Goal: Information Seeking & Learning: Learn about a topic

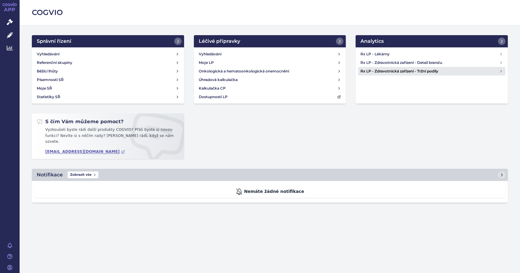
click at [425, 70] on h4 "Rx LP - Zdravotnická zařízení - Tržní podíly" at bounding box center [429, 71] width 139 height 6
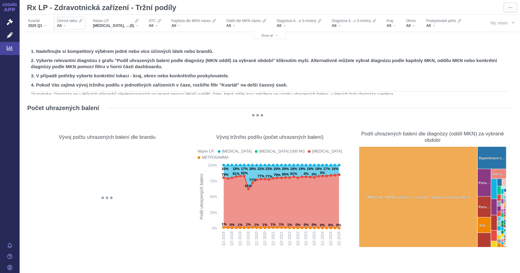
click at [66, 26] on div "All" at bounding box center [69, 25] width 25 height 5
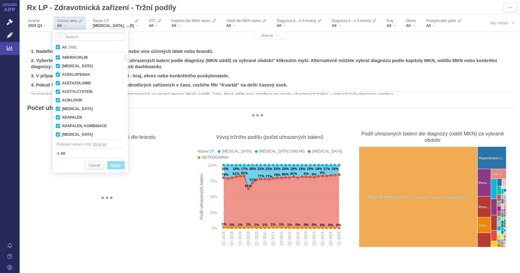
click at [62, 47] on span "All (998)" at bounding box center [69, 47] width 15 height 4
click at [62, 47] on input "All (998)" at bounding box center [64, 46] width 4 height 4
checkbox input "false"
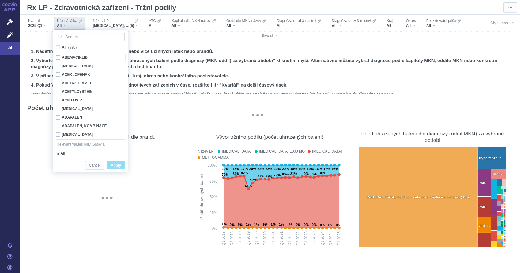
checkbox input "false"
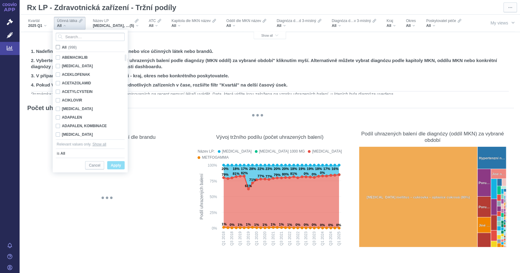
checkbox input "false"
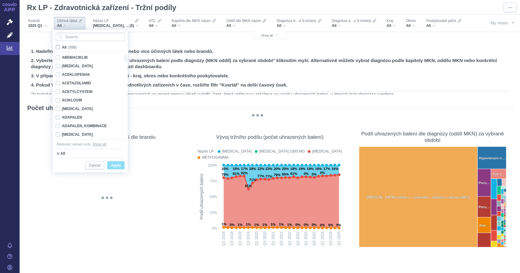
checkbox input "false"
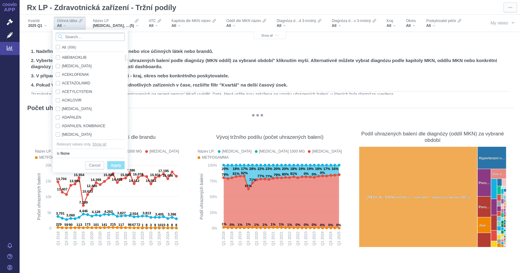
click at [75, 36] on input "Search attribute values" at bounding box center [90, 37] width 69 height 8
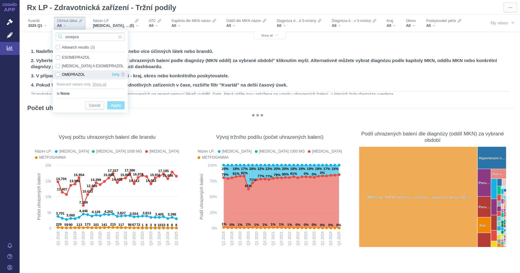
type input "omepra"
click at [65, 74] on div "OMEPRAZOL Only" at bounding box center [90, 74] width 75 height 9
checkbox input "true"
click at [114, 75] on span "Only" at bounding box center [116, 74] width 8 height 9
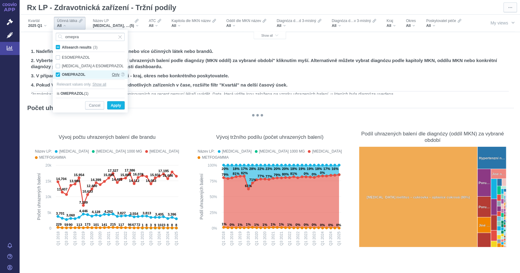
click at [114, 75] on span "Only" at bounding box center [116, 74] width 8 height 9
click at [113, 74] on span "Only" at bounding box center [116, 74] width 8 height 9
click at [116, 103] on span "Apply" at bounding box center [116, 106] width 10 height 8
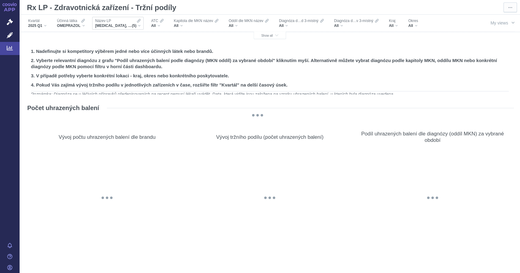
click at [139, 25] on div "GLUCOPHAGE, GLUCOPHAGE 1000 MG, GLUCOPHAGE XR, METFOGAMMA, METFOGAMMA 500 (5)" at bounding box center [118, 25] width 46 height 5
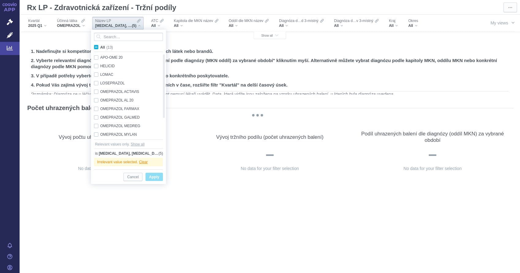
click at [100, 48] on span "All (13)" at bounding box center [106, 47] width 13 height 4
click at [100, 48] on input "All (13)" at bounding box center [102, 46] width 4 height 4
checkbox input "true"
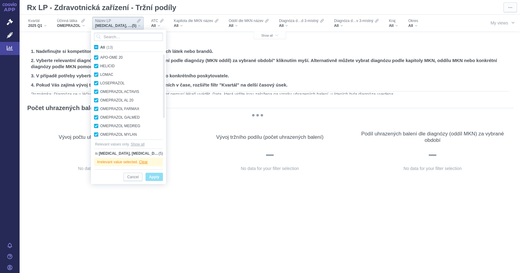
checkbox input "true"
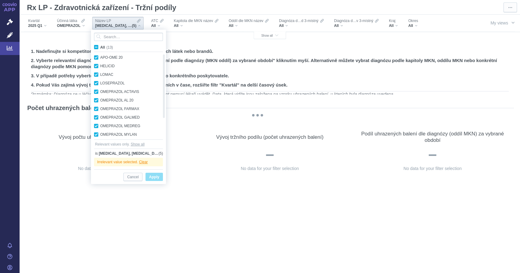
checkbox input "true"
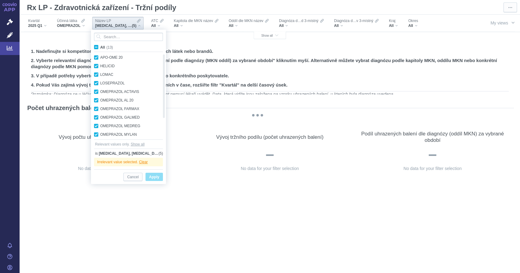
checkbox input "true"
drag, startPoint x: 147, startPoint y: 175, endPoint x: 189, endPoint y: 115, distance: 73.4
click at [147, 175] on button "Apply" at bounding box center [153, 177] width 17 height 8
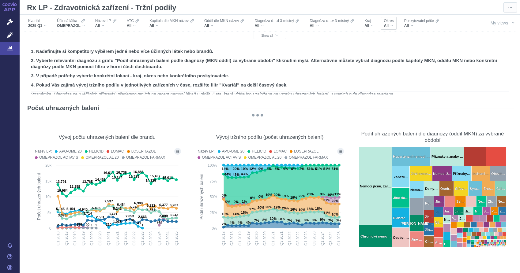
click at [393, 25] on div "Okres All" at bounding box center [388, 23] width 16 height 13
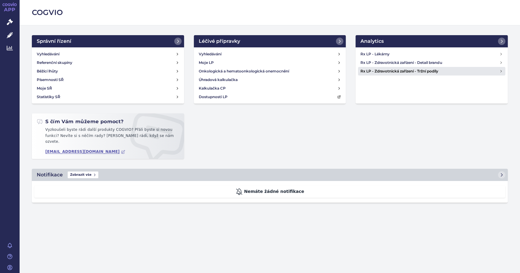
click at [434, 70] on h4 "Rx LP - Zdravotnická zařízení - Tržní podíly" at bounding box center [429, 71] width 139 height 6
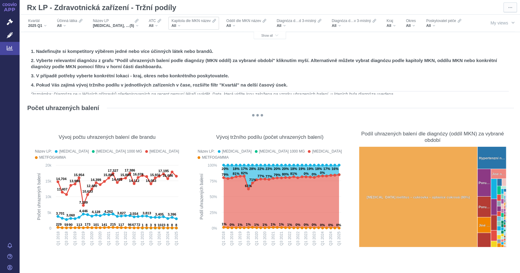
click at [184, 24] on div "All" at bounding box center [193, 25] width 44 height 5
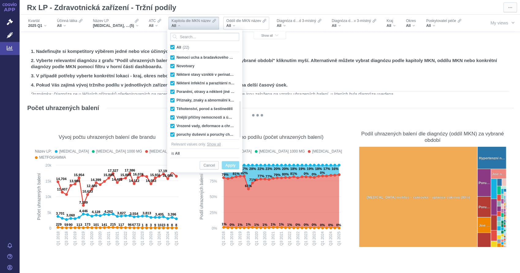
click at [237, 26] on div "All" at bounding box center [246, 25] width 40 height 5
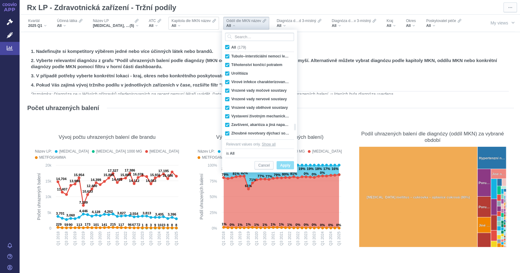
click at [179, 25] on div "All" at bounding box center [193, 25] width 44 height 5
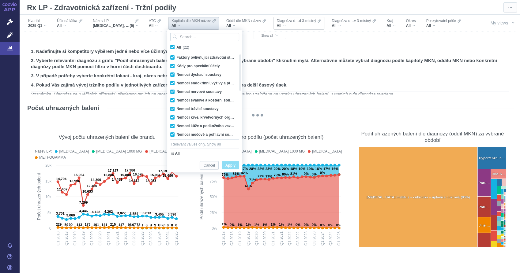
click at [287, 27] on div "All" at bounding box center [298, 25] width 45 height 5
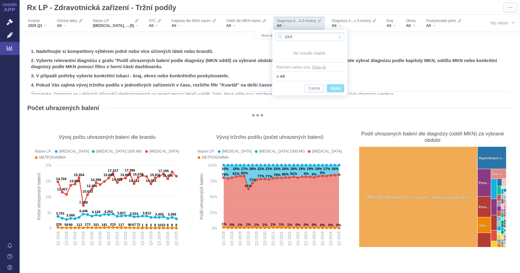
type input "0XX"
click at [341, 36] on span "Input clear" at bounding box center [339, 37] width 4 height 8
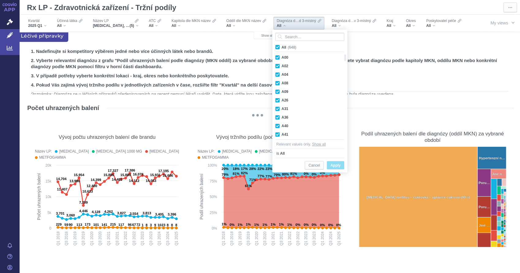
click at [12, 33] on icon at bounding box center [10, 35] width 6 height 6
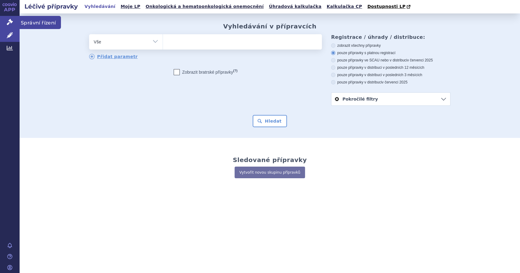
click at [10, 20] on icon at bounding box center [10, 22] width 6 height 6
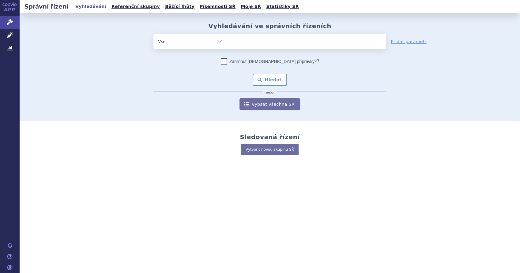
click at [8, 9] on link "APP" at bounding box center [10, 8] width 20 height 16
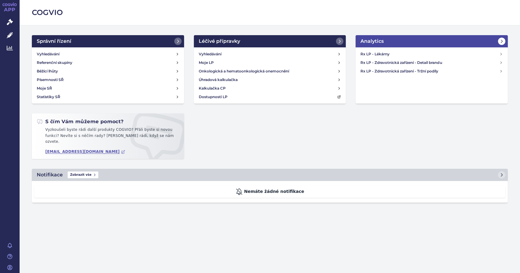
click at [503, 41] on icon at bounding box center [501, 41] width 5 height 5
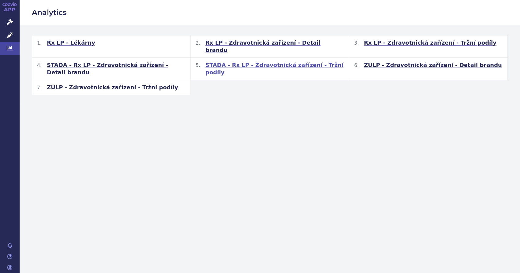
click at [257, 62] on span "STADA - Rx LP - Zdravotnická zařízení - Tržní podíly" at bounding box center [274, 69] width 139 height 15
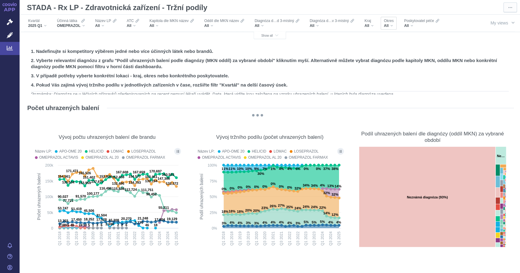
click at [391, 26] on div "All" at bounding box center [389, 25] width 10 height 5
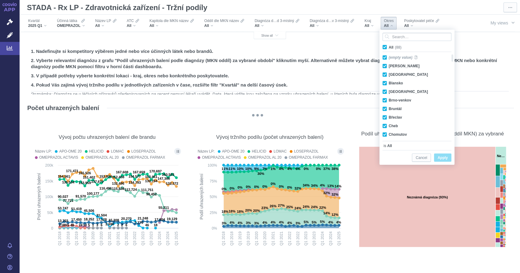
click at [388, 47] on span "All (88)" at bounding box center [394, 47] width 13 height 4
click at [388, 47] on input "All (88)" at bounding box center [390, 46] width 4 height 4
checkbox input "false"
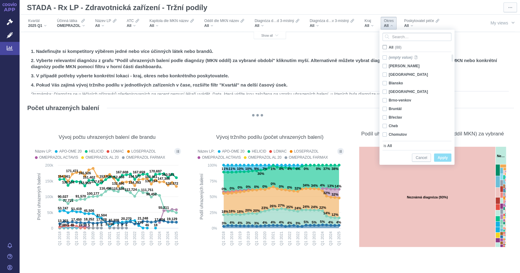
checkbox input "false"
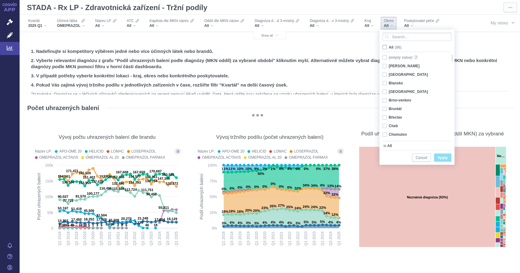
checkbox input "false"
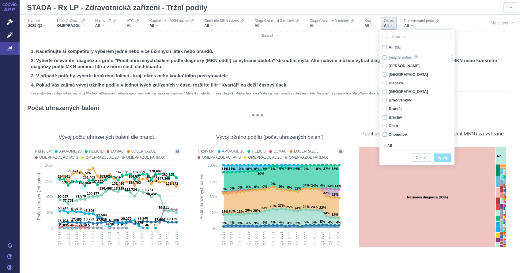
checkbox input "false"
click at [387, 66] on div "[PERSON_NAME] Only" at bounding box center [414, 66] width 70 height 9
checkbox input "true"
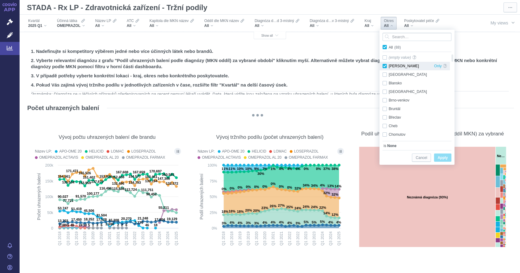
checkbox input "true"
click at [441, 159] on span "Apply" at bounding box center [442, 158] width 10 height 8
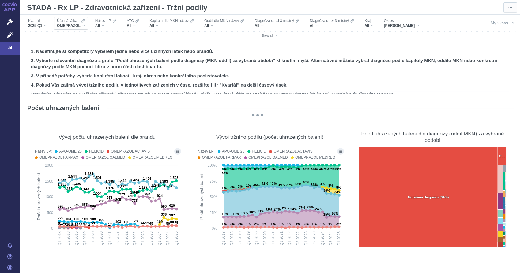
click at [83, 26] on div "OMEPRAZOL" at bounding box center [71, 25] width 28 height 5
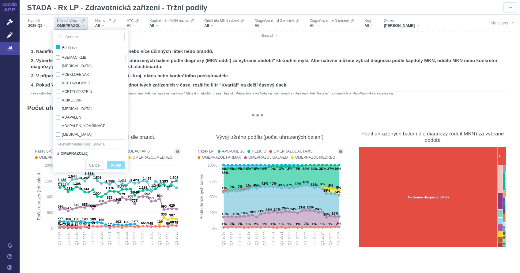
click at [62, 49] on span "All (998)" at bounding box center [69, 47] width 15 height 4
click at [62, 48] on input "All (998)" at bounding box center [64, 46] width 4 height 4
checkbox input "true"
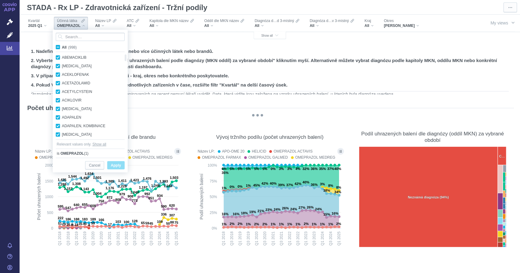
checkbox input "true"
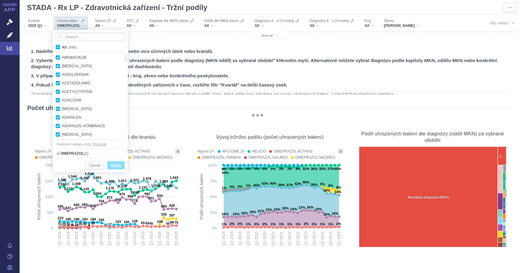
checkbox input "true"
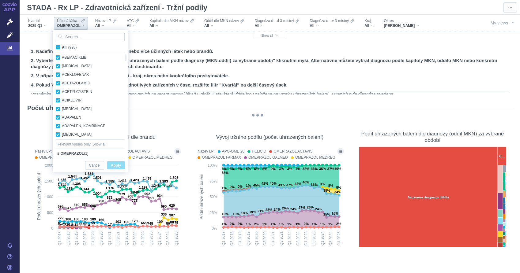
checkbox input "true"
click at [62, 49] on span "All (998)" at bounding box center [69, 47] width 15 height 4
click at [62, 48] on input "All (998)" at bounding box center [64, 46] width 4 height 4
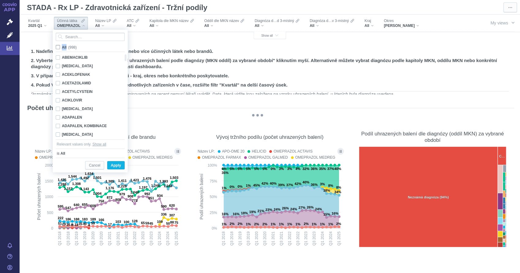
checkbox input "false"
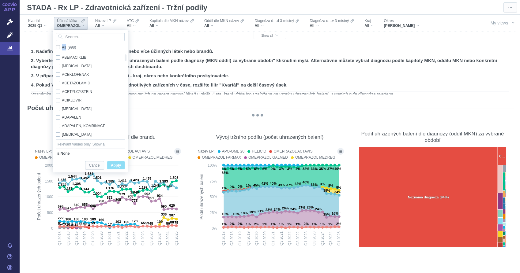
checkbox input "false"
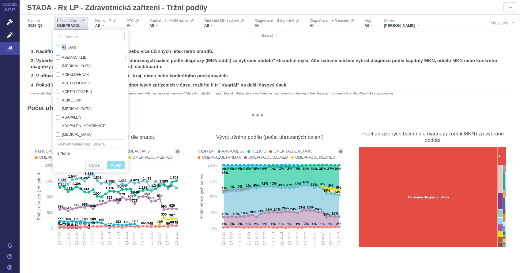
checkbox input "false"
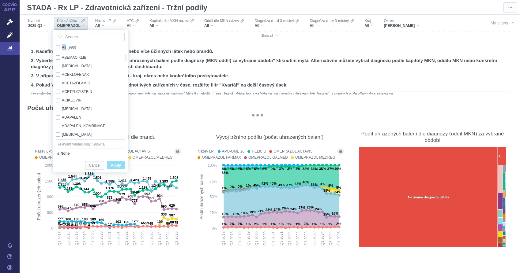
checkbox input "false"
click at [75, 37] on input "Search attribute values" at bounding box center [90, 37] width 69 height 8
type input "oxy"
click at [62, 48] on span "All search results (18)" at bounding box center [79, 47] width 35 height 4
click at [62, 48] on input "All search results (18)" at bounding box center [64, 46] width 4 height 4
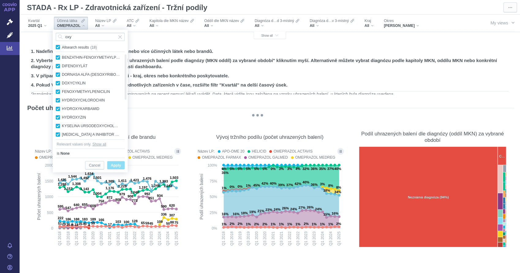
checkbox input "true"
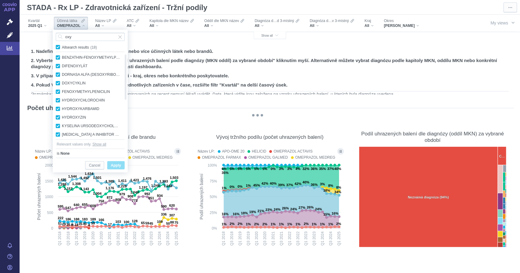
checkbox input "true"
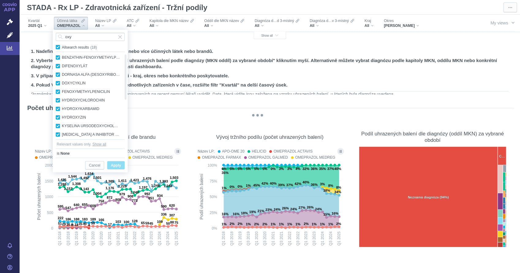
checkbox input "true"
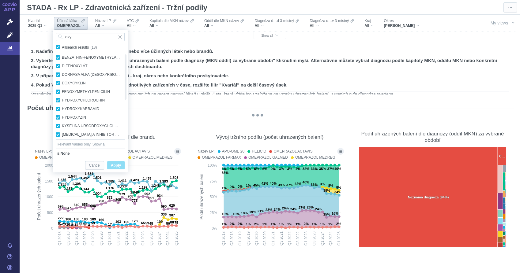
checkbox input "true"
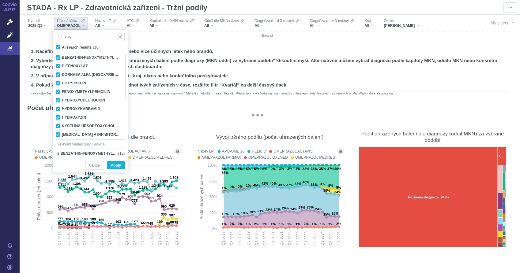
click at [62, 46] on span "All search results (18)" at bounding box center [81, 47] width 38 height 4
click at [62, 46] on input "All search results (18)" at bounding box center [64, 46] width 4 height 4
checkbox input "false"
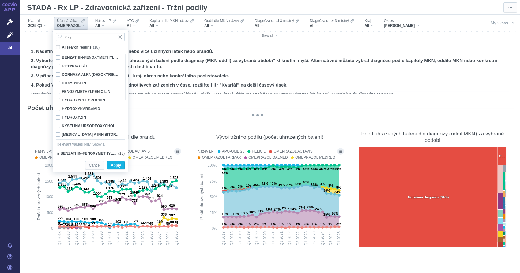
checkbox input "false"
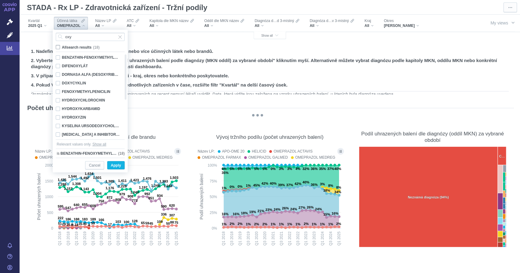
checkbox input "false"
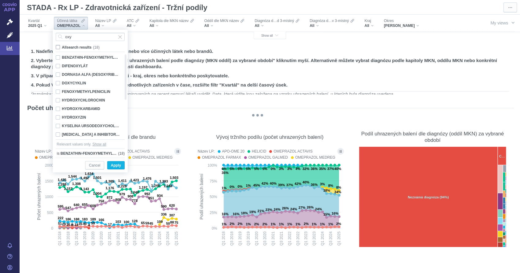
checkbox input "false"
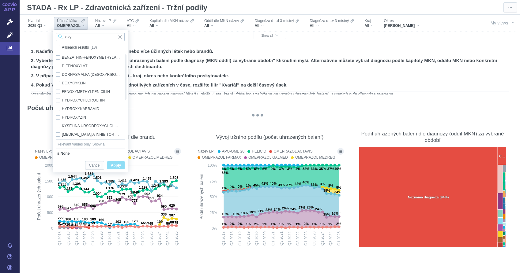
click at [91, 38] on input "oxy" at bounding box center [90, 37] width 69 height 8
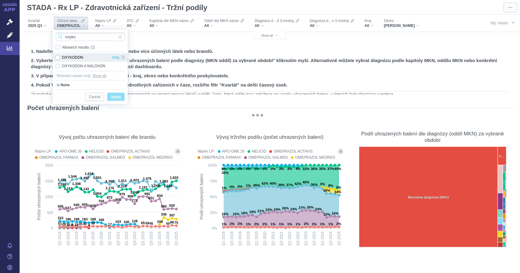
type input "oxyko"
click at [57, 58] on div "OXYKODON Only" at bounding box center [90, 57] width 75 height 9
checkbox input "true"
click at [58, 67] on div "OXYKODON A NALOXON Only" at bounding box center [90, 66] width 75 height 9
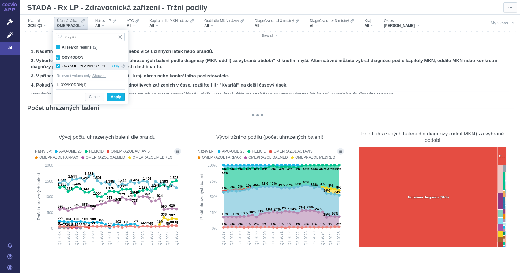
checkbox input "true"
click at [118, 97] on span "Apply" at bounding box center [116, 97] width 10 height 8
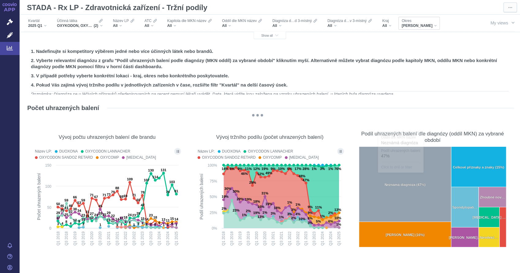
click at [413, 23] on div "Okres" at bounding box center [418, 20] width 35 height 5
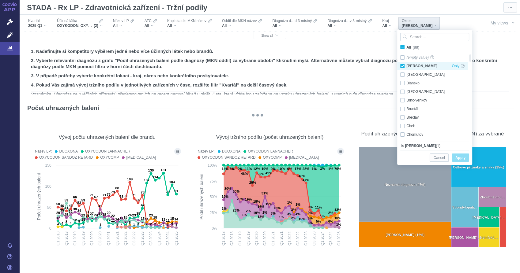
click at [403, 65] on div "[PERSON_NAME] Only" at bounding box center [432, 66] width 70 height 9
checkbox input "false"
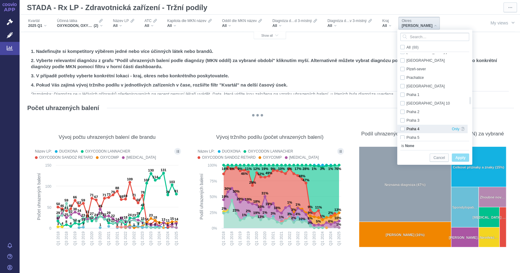
click at [402, 130] on div "Praha 4 Only" at bounding box center [432, 129] width 70 height 9
checkbox input "true"
click at [465, 158] on span "Apply" at bounding box center [460, 158] width 10 height 8
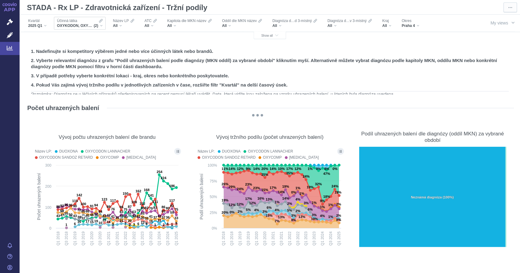
click at [98, 26] on span "(2)" at bounding box center [96, 25] width 5 height 5
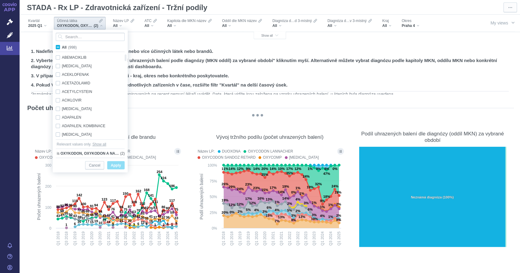
click at [62, 48] on span "All (998)" at bounding box center [69, 47] width 15 height 4
click at [62, 48] on input "All (998)" at bounding box center [64, 46] width 4 height 4
checkbox input "true"
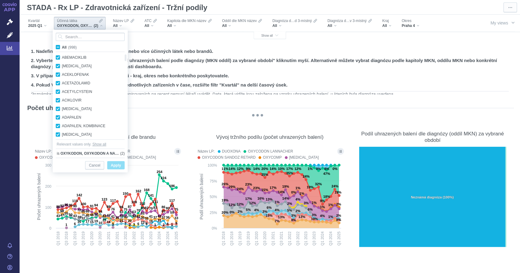
checkbox input "true"
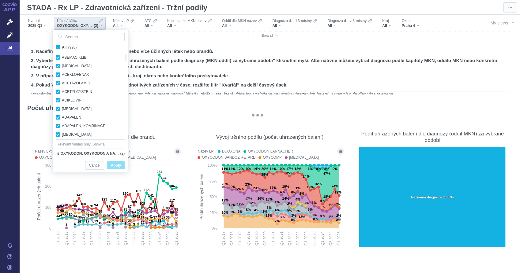
checkbox input "true"
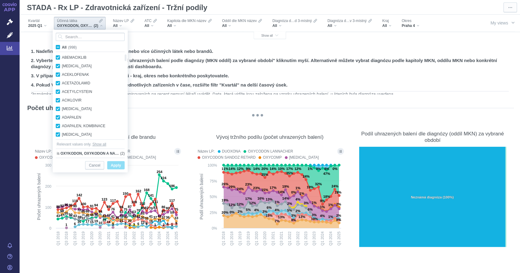
checkbox input "true"
click at [62, 48] on span "All (998)" at bounding box center [69, 47] width 15 height 4
click at [62, 48] on input "All (998)" at bounding box center [64, 46] width 4 height 4
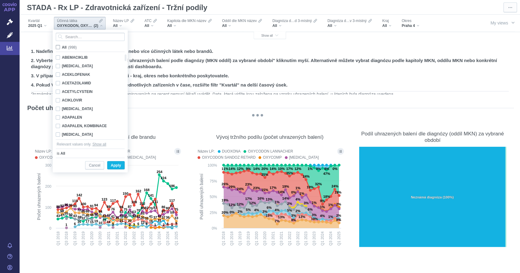
checkbox input "false"
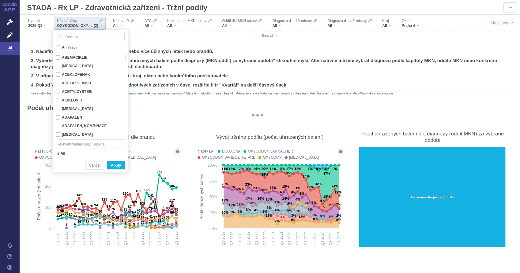
checkbox input "false"
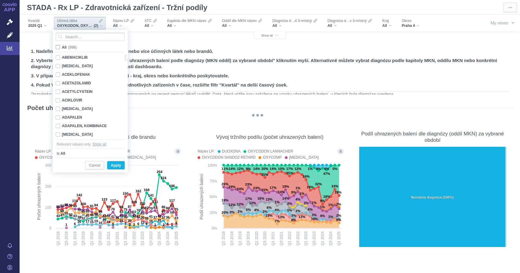
checkbox input "false"
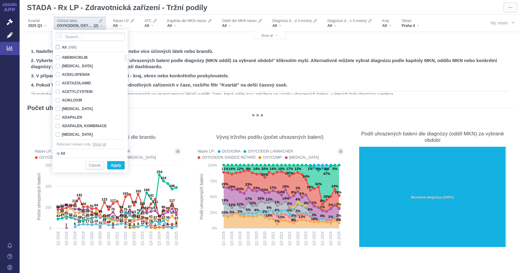
checkbox input "false"
click at [90, 39] on input "Search attribute values" at bounding box center [90, 37] width 69 height 8
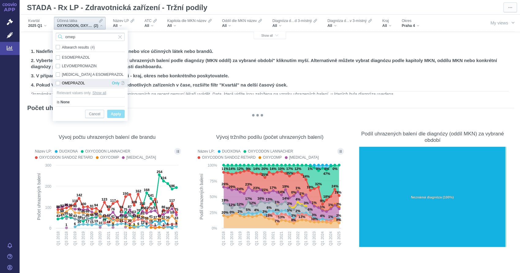
type input "omep"
click at [57, 84] on div "OMEPRAZOL Only" at bounding box center [90, 83] width 75 height 9
checkbox input "true"
click at [120, 114] on span "Apply" at bounding box center [116, 114] width 10 height 8
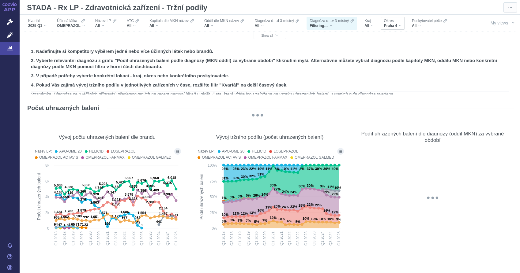
click at [402, 27] on div "[GEOGRAPHIC_DATA] 4" at bounding box center [392, 23] width 24 height 13
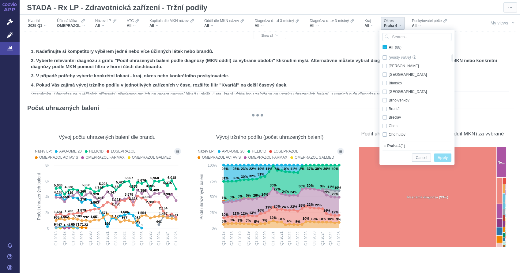
click at [388, 47] on span "All (88)" at bounding box center [394, 47] width 13 height 4
click at [388, 47] on input "All (88)" at bounding box center [390, 46] width 4 height 4
checkbox input "true"
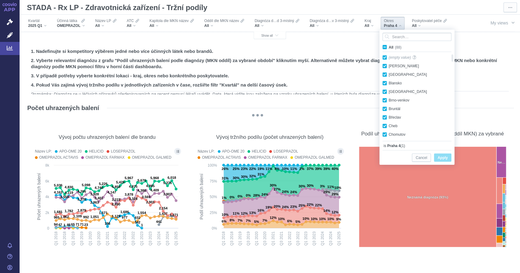
checkbox input "true"
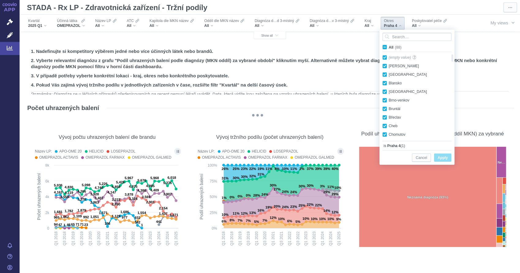
checkbox input "true"
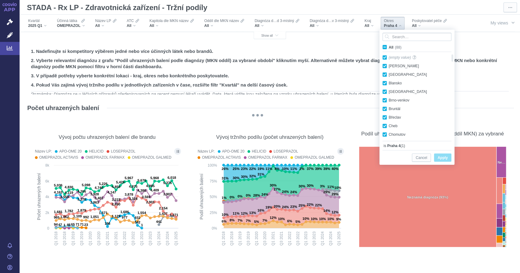
checkbox input "true"
click at [388, 47] on span "All (88)" at bounding box center [394, 47] width 13 height 4
click at [388, 47] on input "All (88)" at bounding box center [390, 46] width 4 height 4
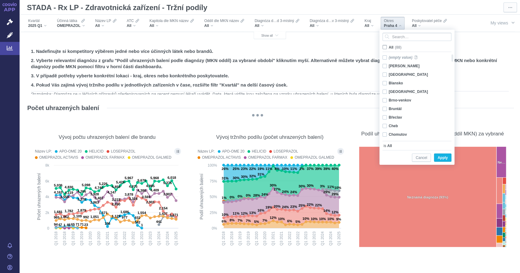
checkbox input "false"
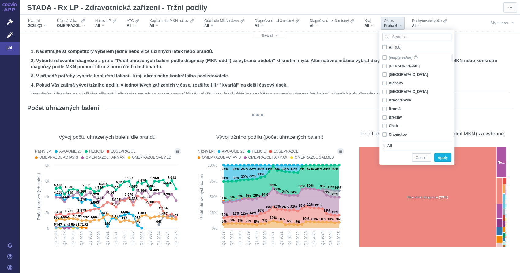
checkbox input "false"
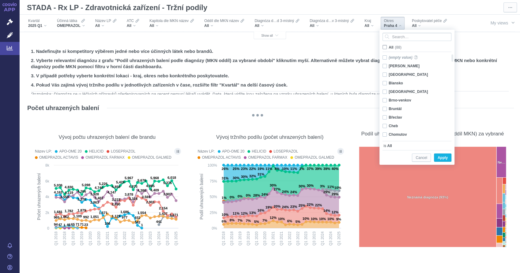
checkbox input "false"
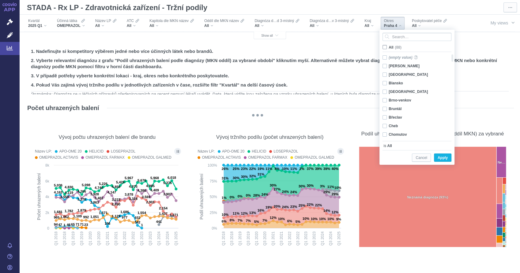
checkbox input "false"
click at [384, 66] on div "[PERSON_NAME] Only" at bounding box center [414, 66] width 70 height 9
checkbox input "true"
click at [443, 158] on span "Apply" at bounding box center [442, 158] width 10 height 8
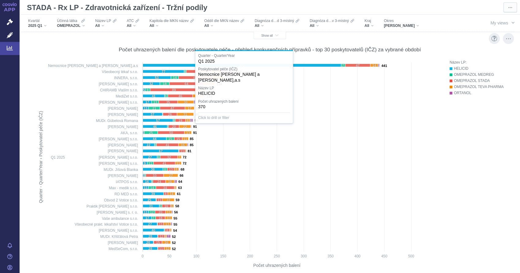
scroll to position [238, 0]
